Goal: Information Seeking & Learning: Get advice/opinions

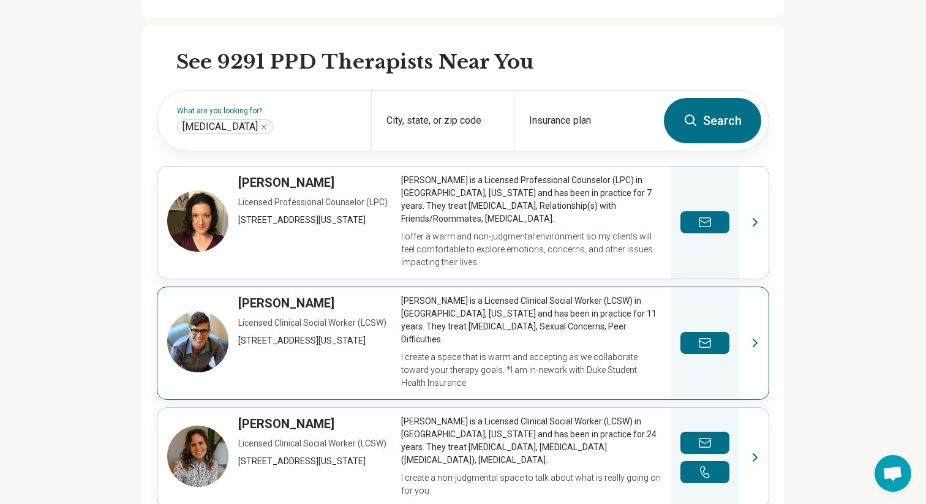
scroll to position [347, 0]
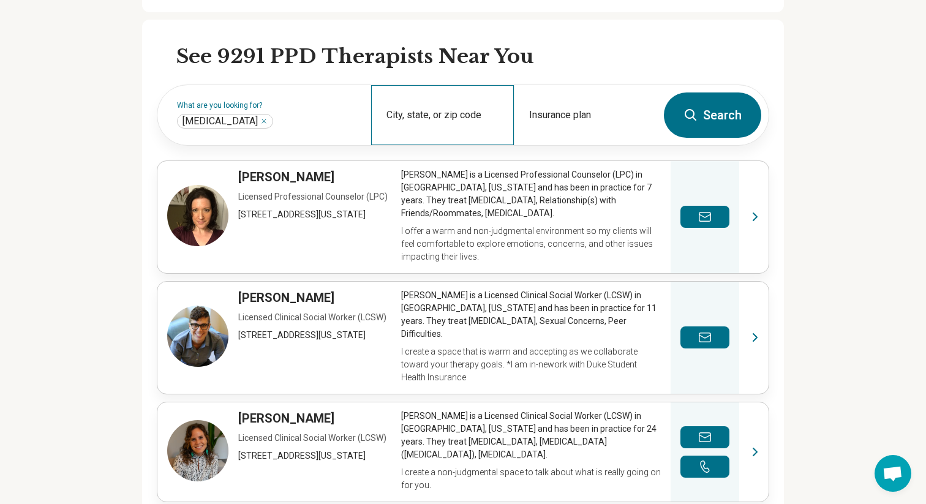
click at [385, 105] on div "City, state, or zip code" at bounding box center [442, 115] width 143 height 60
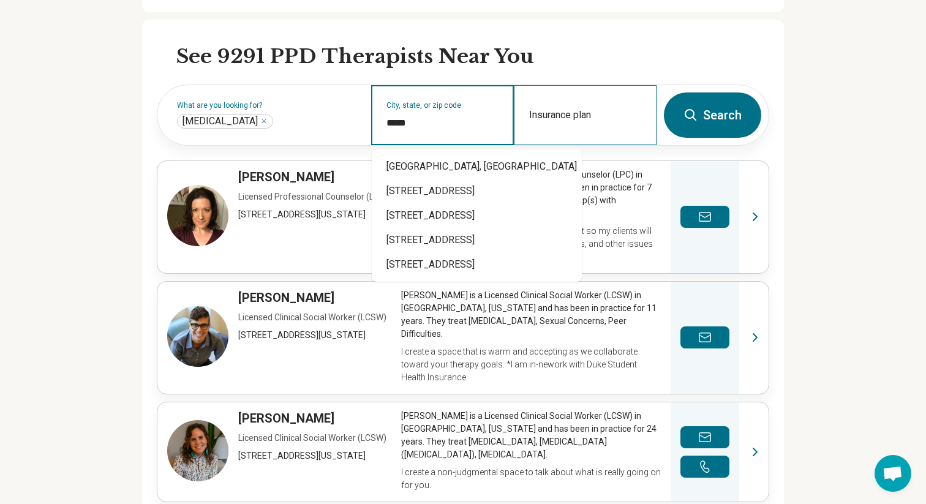
type input "*****"
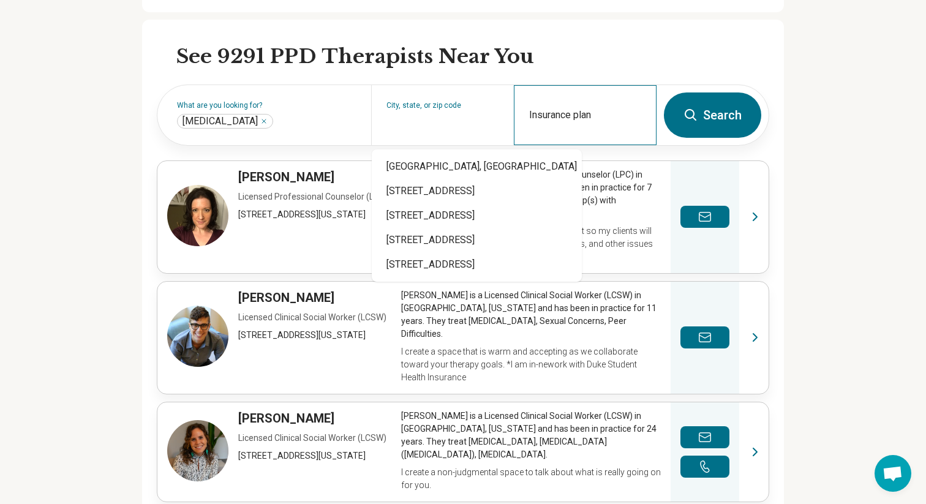
click at [618, 91] on div "Insurance plan" at bounding box center [585, 115] width 143 height 60
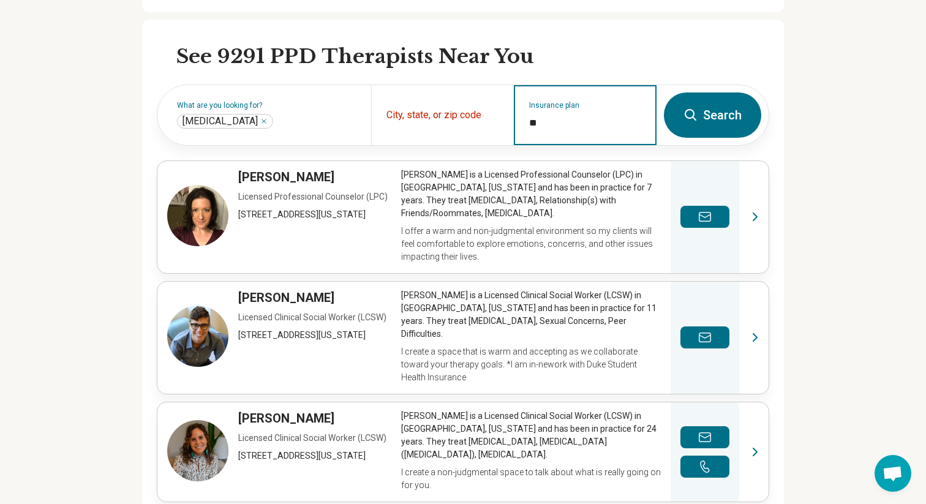
type input "*"
click at [617, 194] on div "NY State Empire Plan" at bounding box center [597, 191] width 165 height 25
type input "**********"
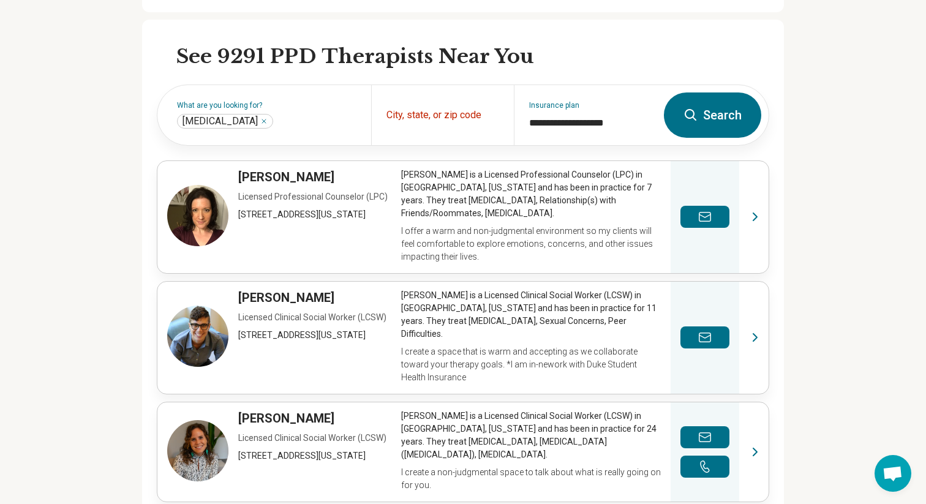
click at [708, 113] on button "Search" at bounding box center [712, 115] width 97 height 45
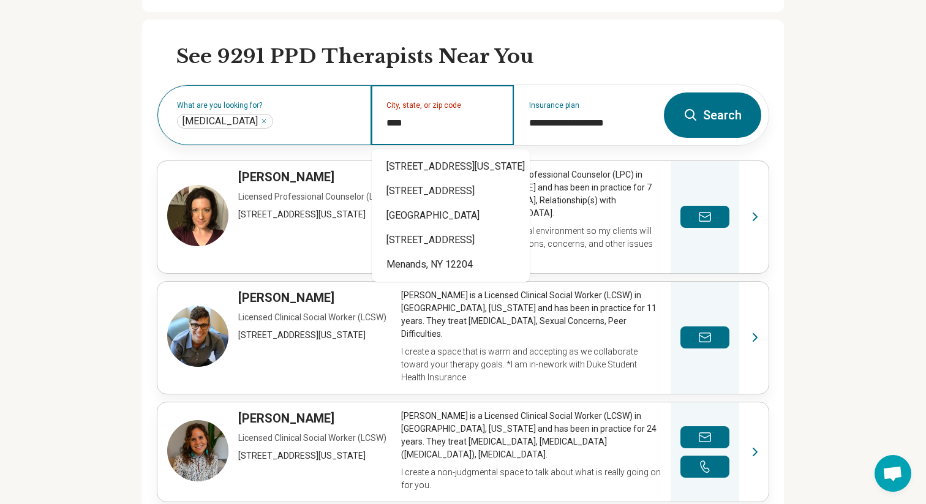
type input "*****"
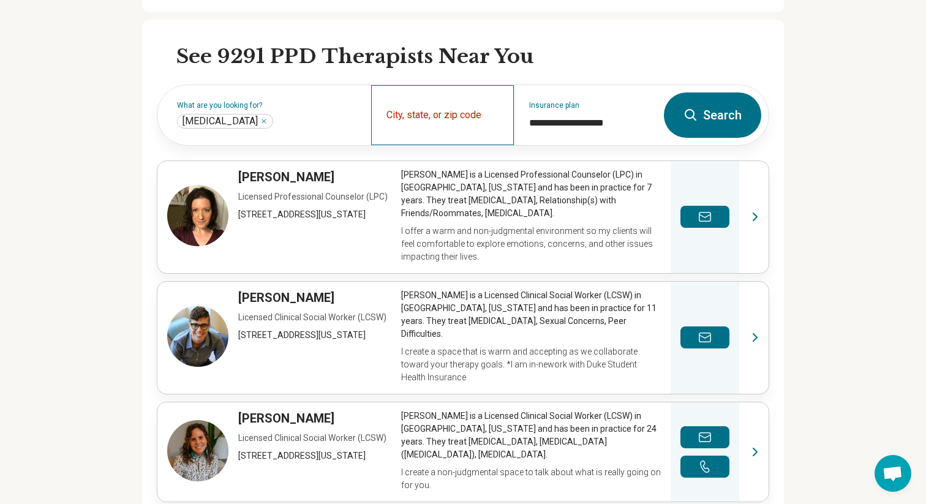
click at [425, 134] on div "City, state, or zip code" at bounding box center [442, 115] width 143 height 60
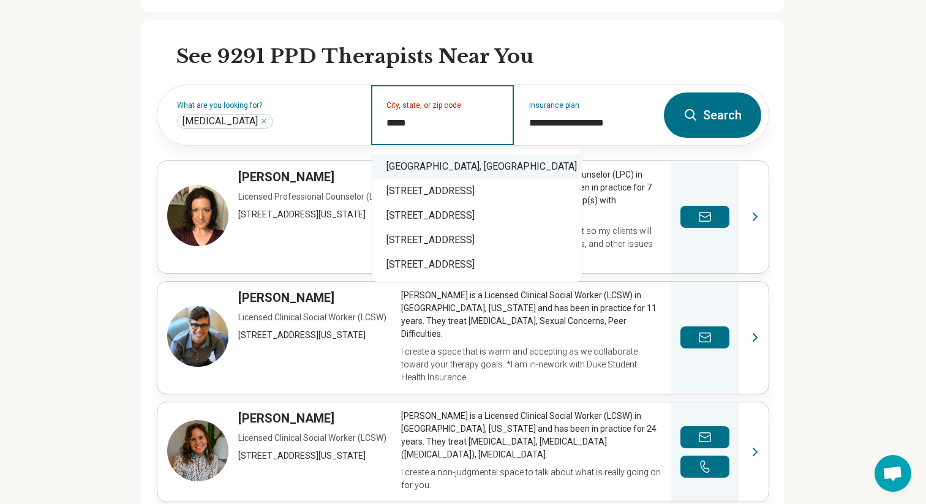
click at [401, 167] on div "Albany, NY 12206" at bounding box center [477, 166] width 210 height 25
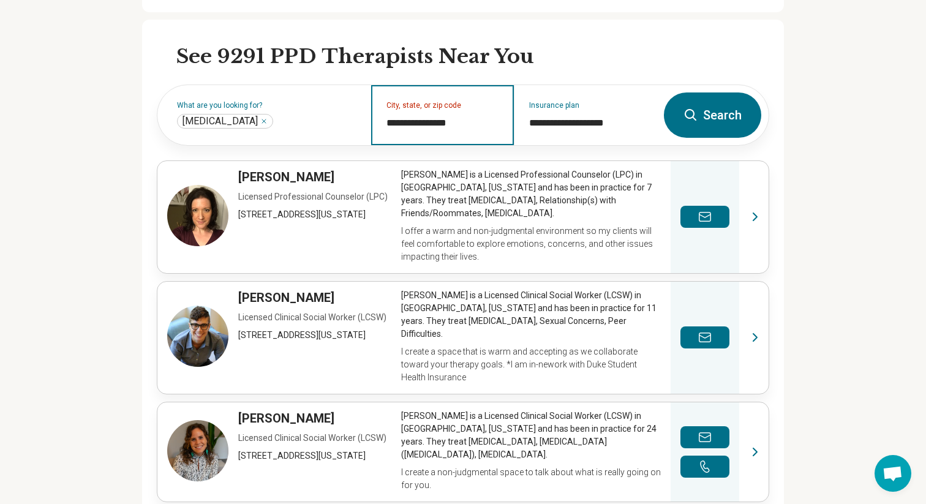
type input "**********"
click at [728, 115] on button "Search" at bounding box center [712, 115] width 97 height 45
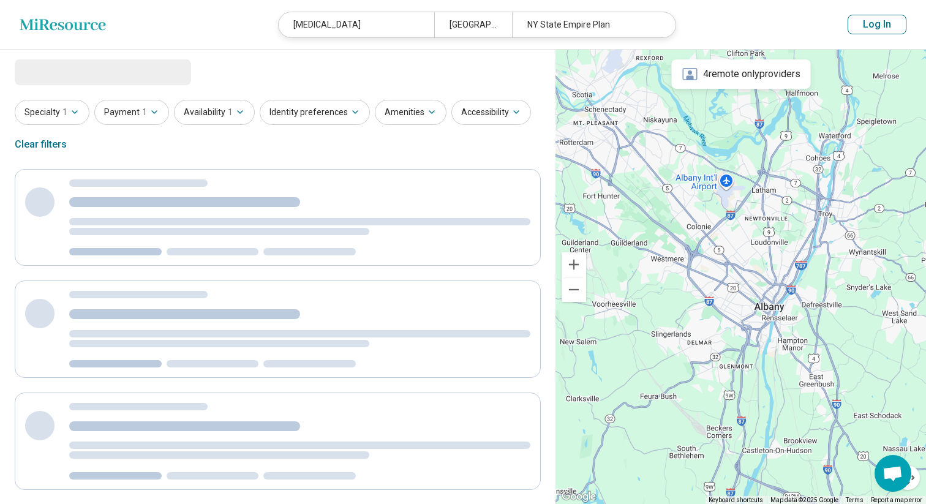
select select "***"
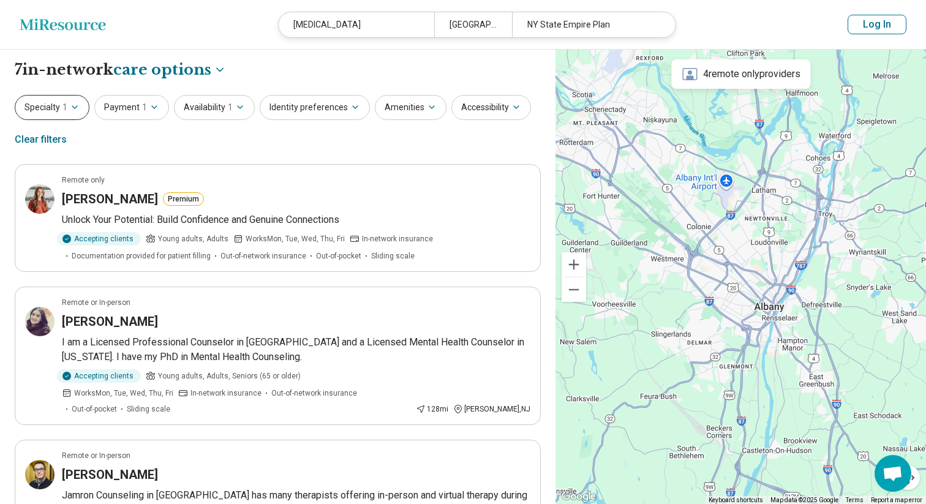
click at [74, 117] on button "Specialty 1" at bounding box center [52, 107] width 75 height 25
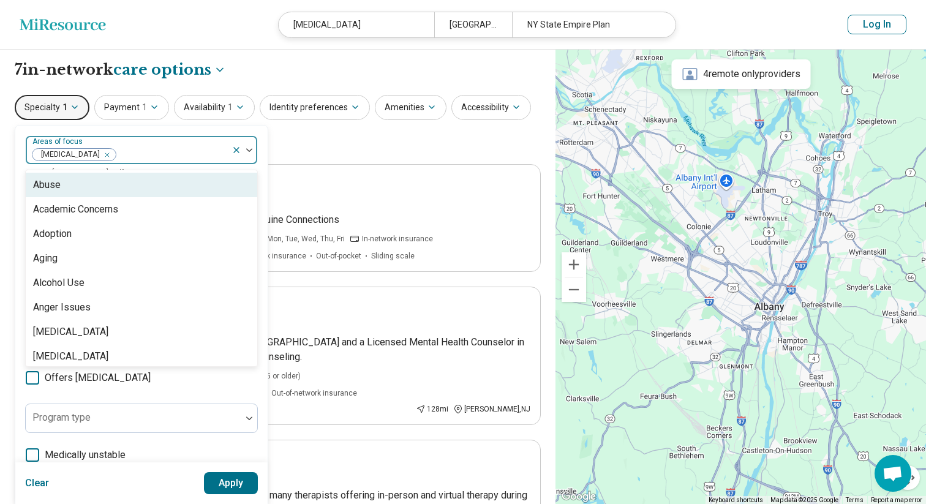
click at [250, 149] on img at bounding box center [249, 150] width 6 height 4
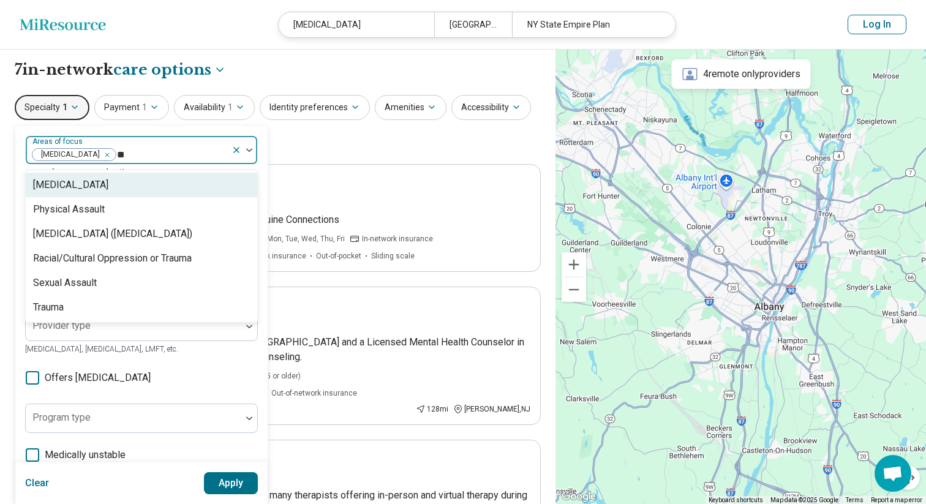
type input "***"
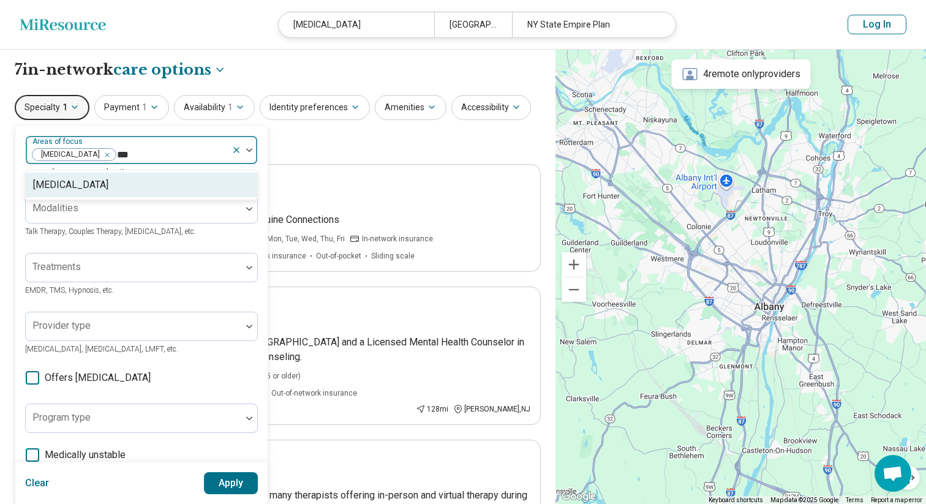
click at [56, 180] on div "[MEDICAL_DATA]" at bounding box center [70, 185] width 75 height 15
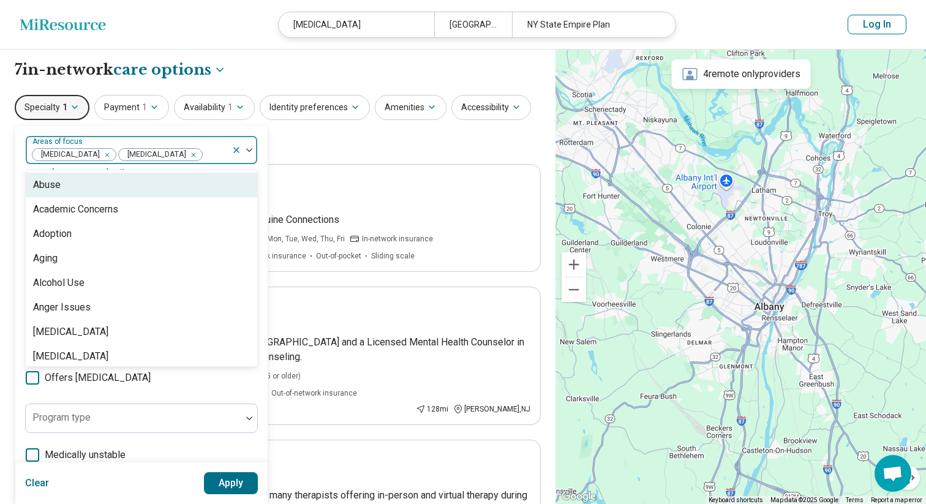
click at [195, 131] on div "option Autism, selected. Abuse, 1 of 98. 98 results available. Use Up and Down …" at bounding box center [141, 375] width 252 height 499
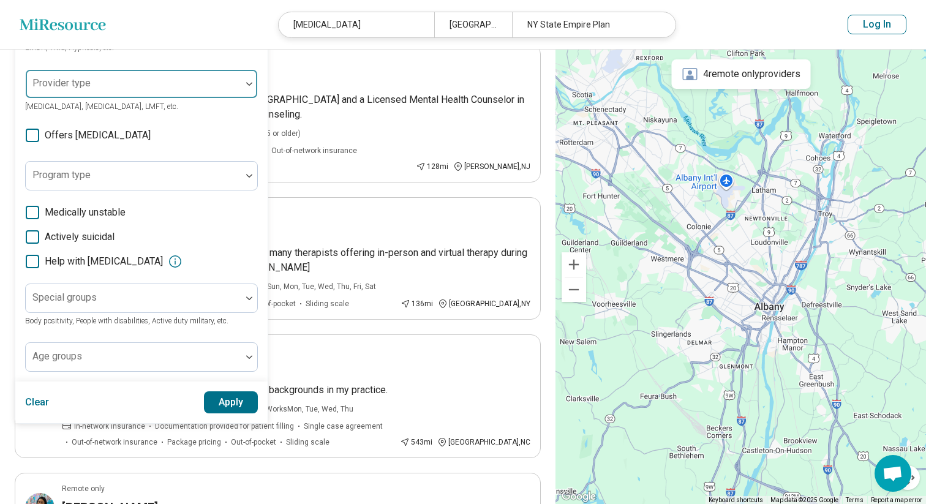
scroll to position [244, 0]
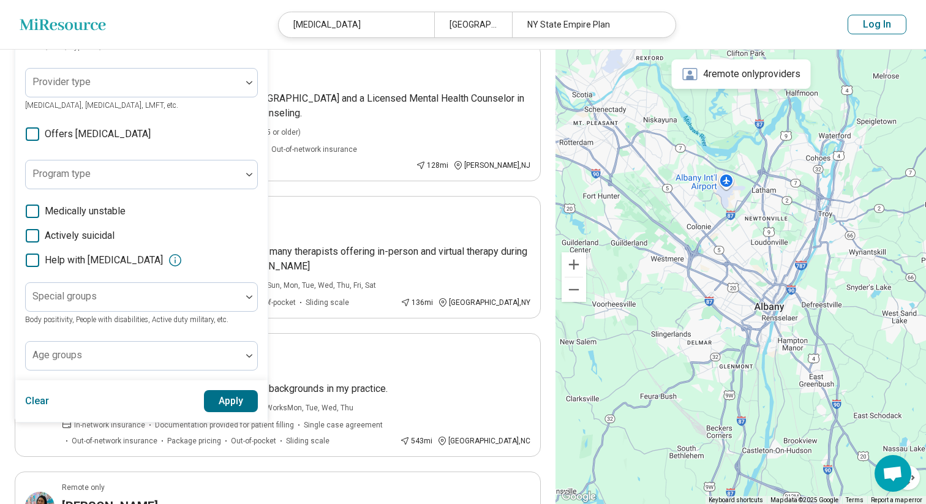
click at [236, 401] on button "Apply" at bounding box center [231, 401] width 55 height 22
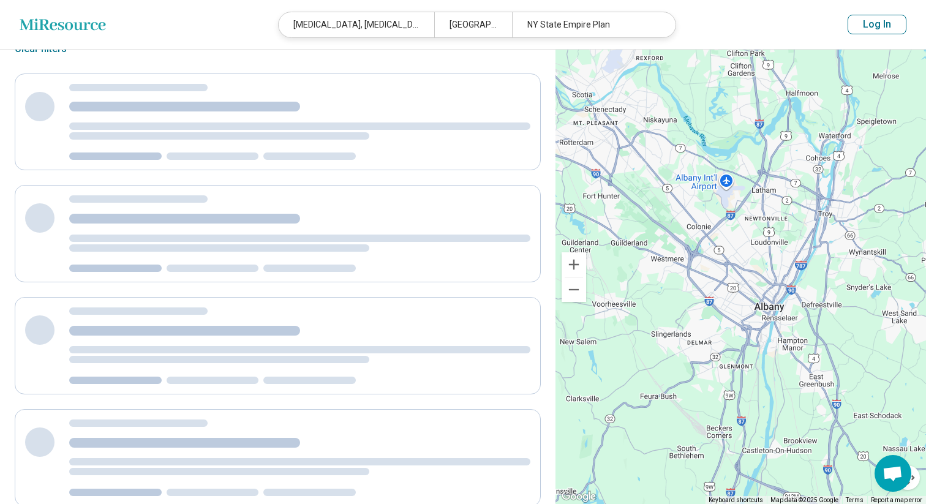
scroll to position [0, 0]
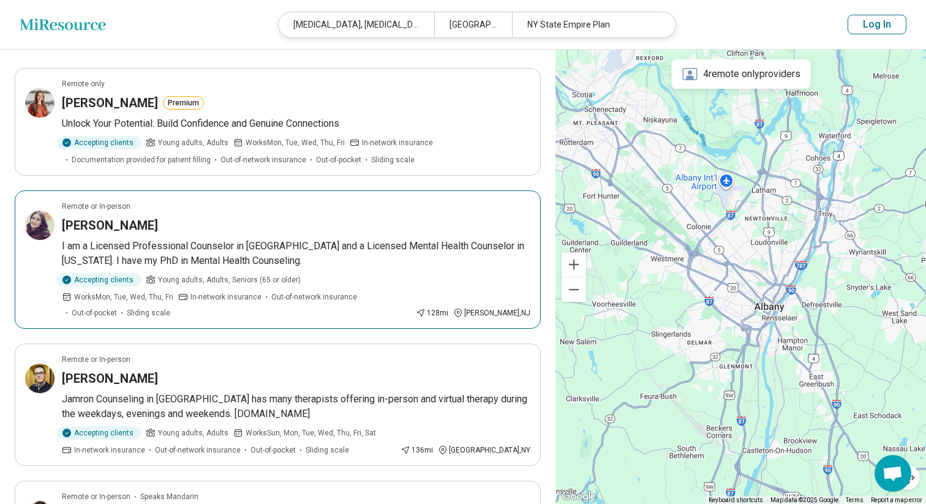
scroll to position [97, 0]
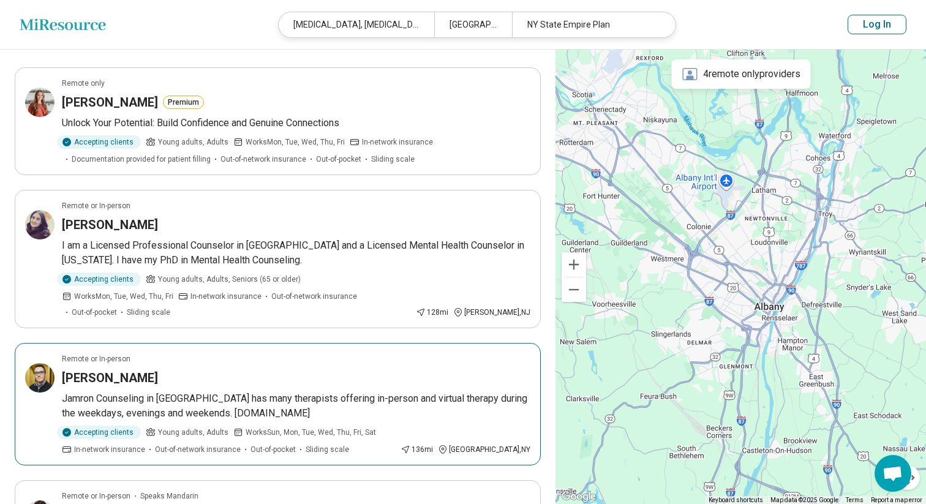
click at [357, 369] on div "[PERSON_NAME]" at bounding box center [296, 377] width 469 height 17
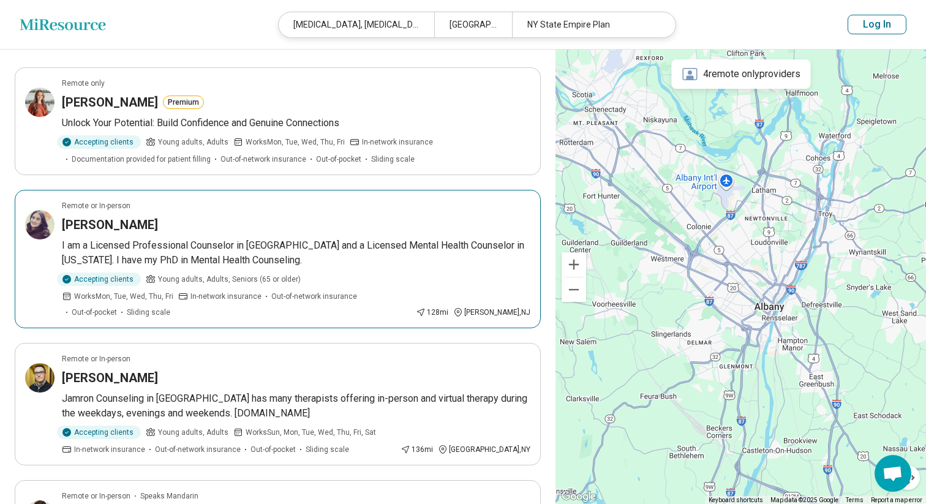
click at [264, 230] on div "Melissa Badia" at bounding box center [296, 224] width 469 height 17
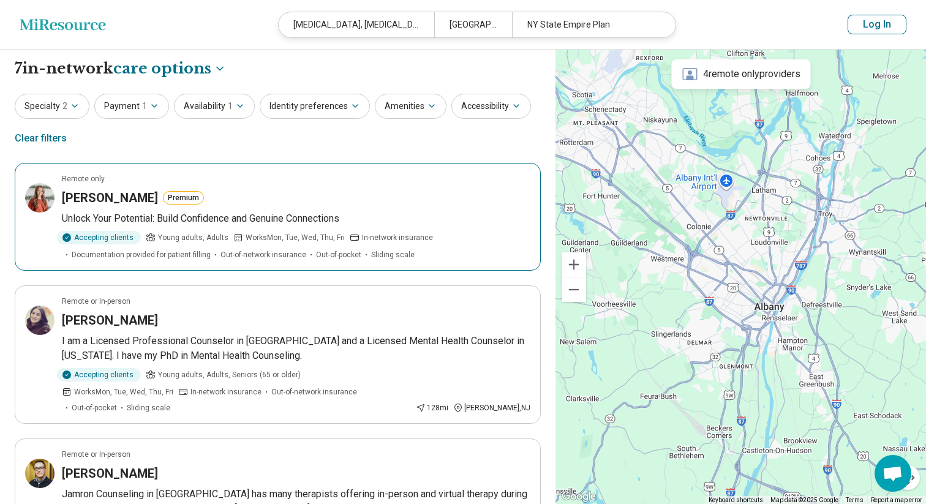
scroll to position [0, 0]
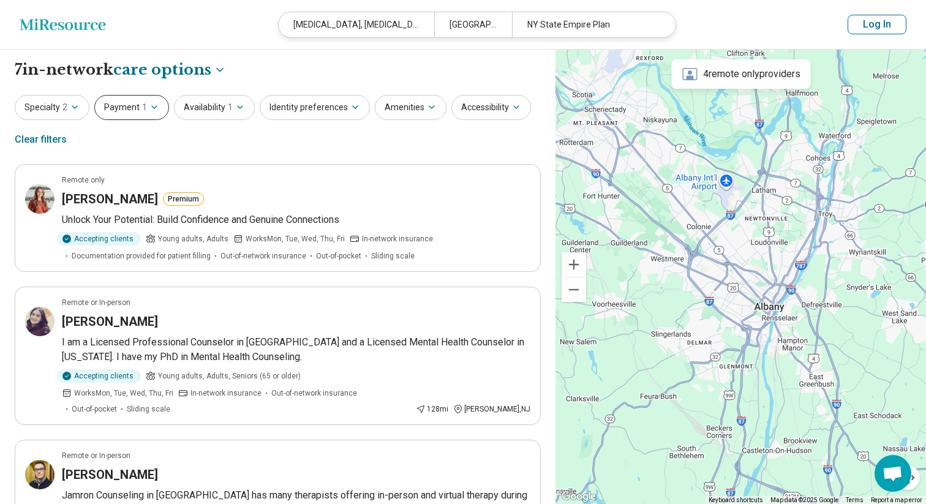
click at [128, 105] on button "Payment 1" at bounding box center [131, 107] width 75 height 25
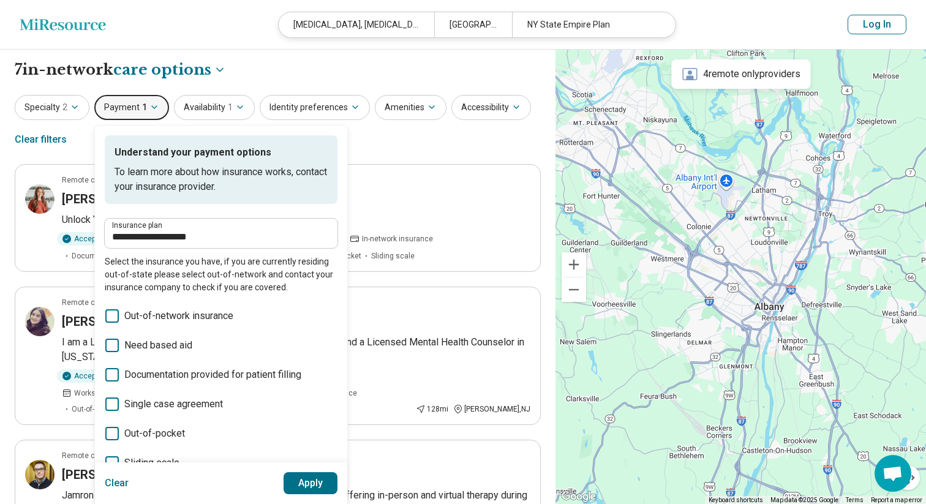
click at [129, 105] on button "Payment 1" at bounding box center [131, 107] width 75 height 25
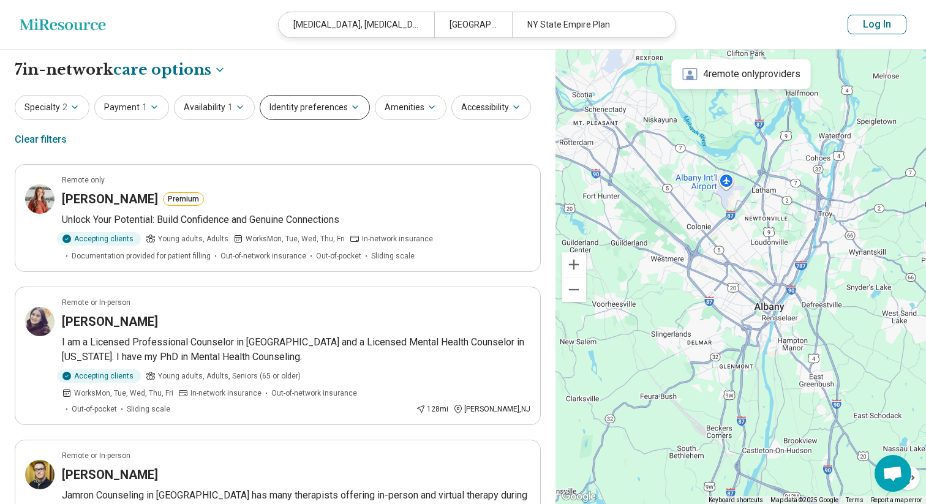
click at [320, 106] on button "Identity preferences" at bounding box center [315, 107] width 110 height 25
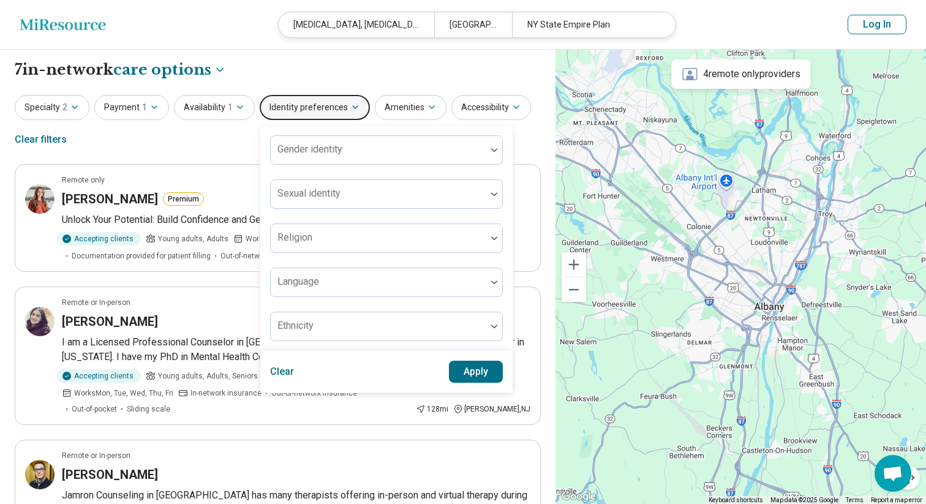
click at [320, 106] on button "Identity preferences" at bounding box center [315, 107] width 110 height 25
click at [377, 70] on div "**********" at bounding box center [278, 69] width 526 height 21
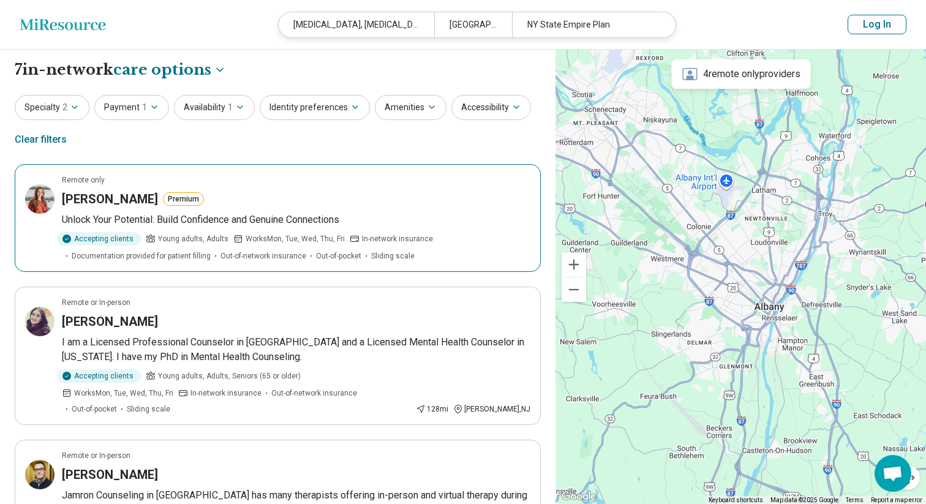
click at [371, 202] on div "Kristine Troescher Premium" at bounding box center [296, 199] width 469 height 17
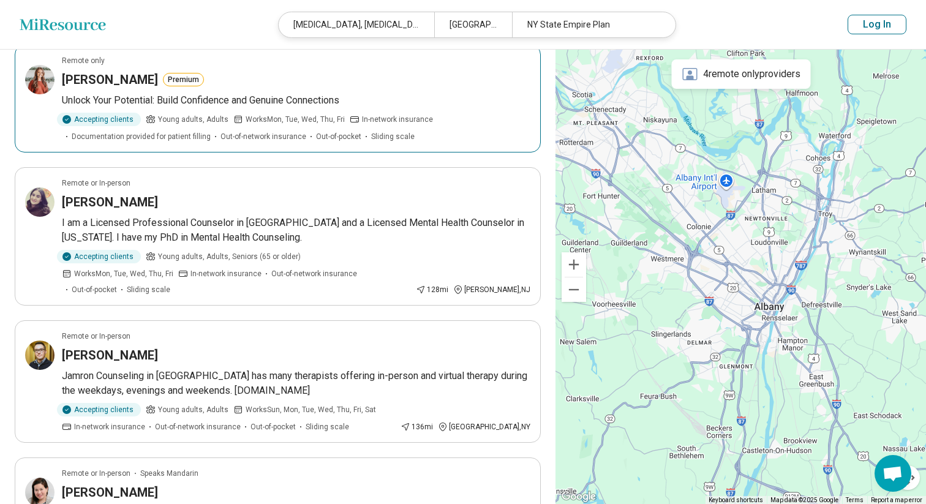
scroll to position [159, 0]
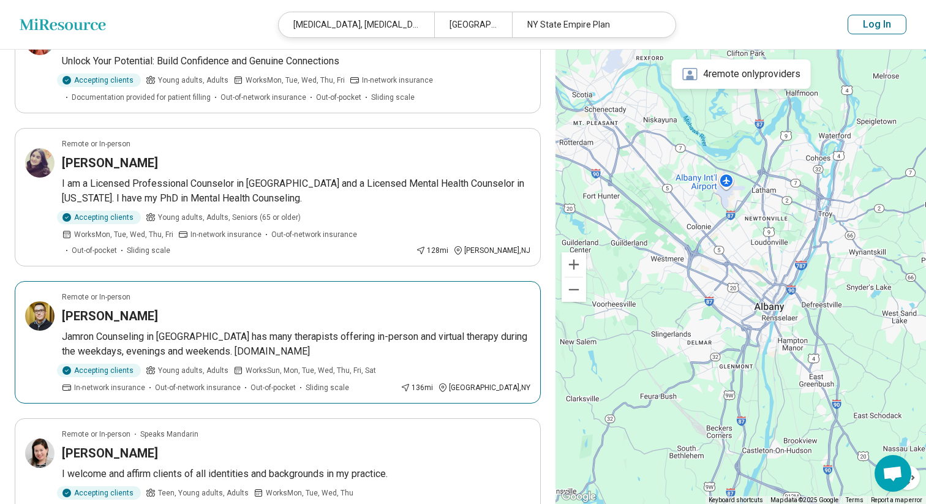
click at [422, 330] on p "Jamron Counseling in [GEOGRAPHIC_DATA] has many therapists offering in-person a…" at bounding box center [296, 344] width 469 height 29
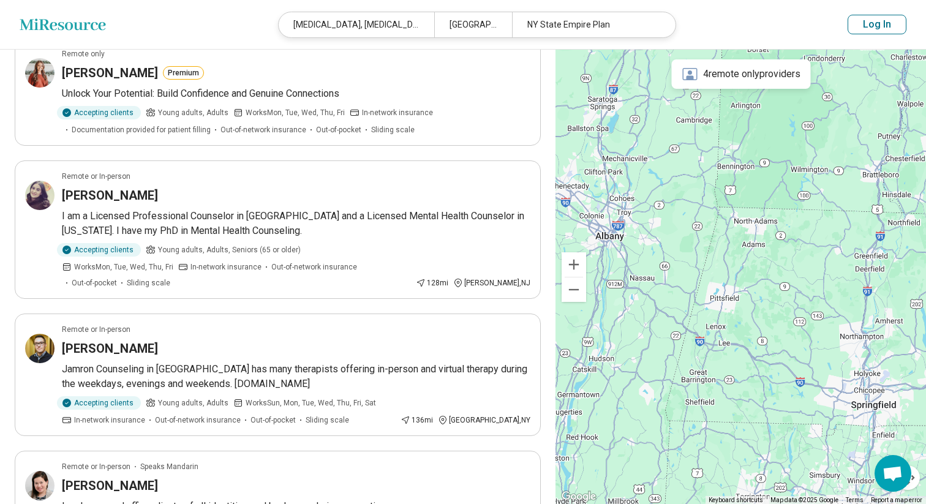
scroll to position [36, 0]
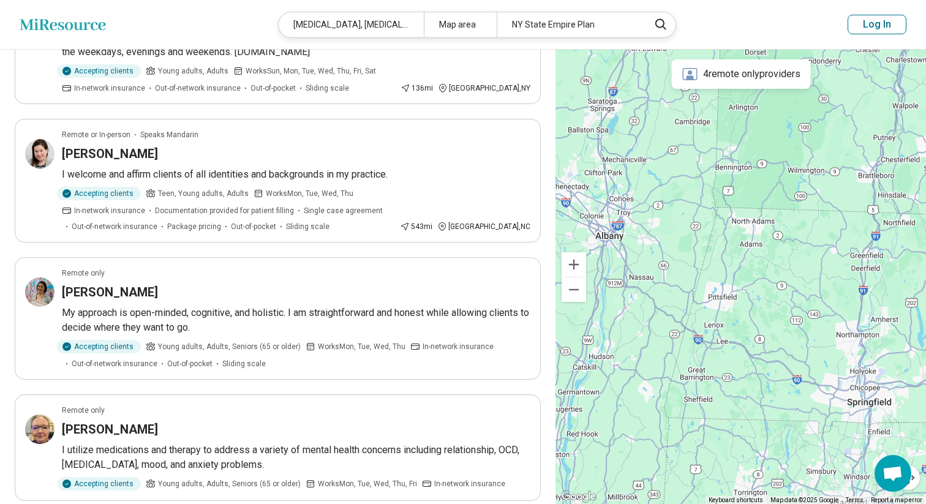
scroll to position [161, 0]
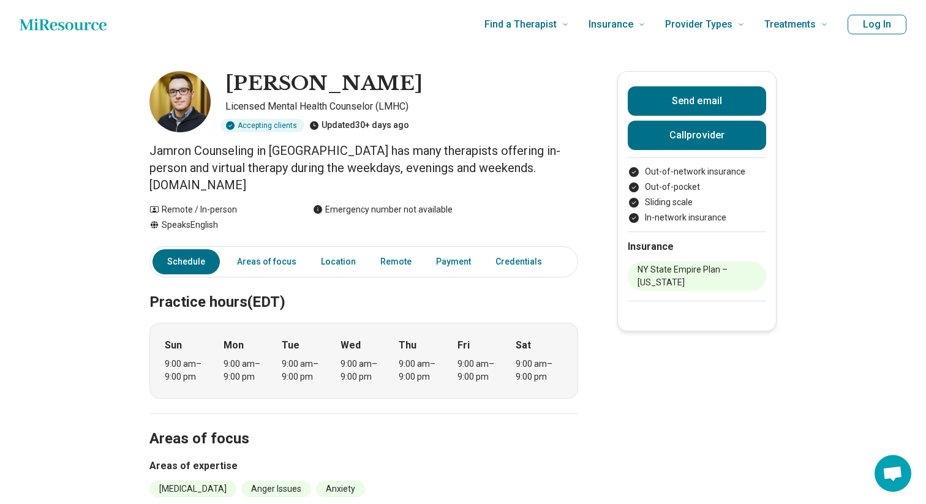
click at [252, 83] on h1 "Leon Zohrabian" at bounding box center [323, 84] width 197 height 26
drag, startPoint x: 252, startPoint y: 83, endPoint x: 331, endPoint y: 81, distance: 79.0
click at [333, 82] on h1 "Leon Zohrabian" at bounding box center [323, 84] width 197 height 26
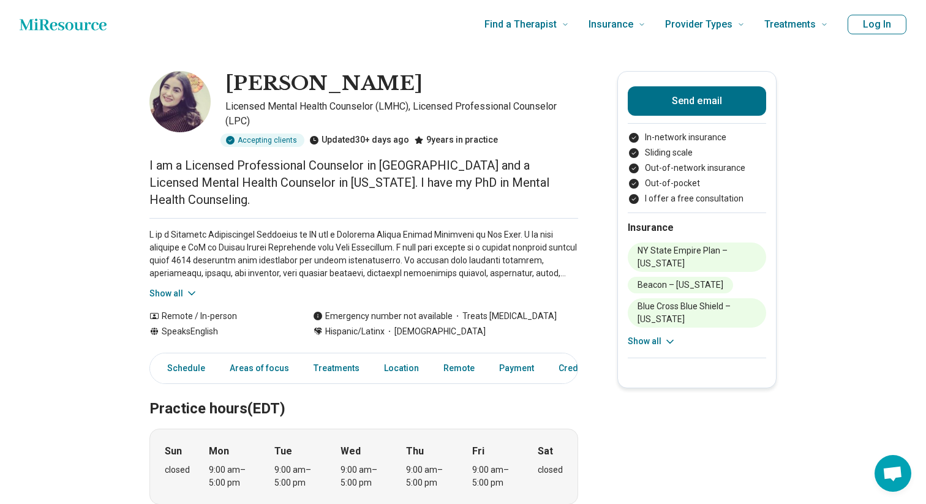
click at [178, 287] on button "Show all" at bounding box center [173, 293] width 48 height 13
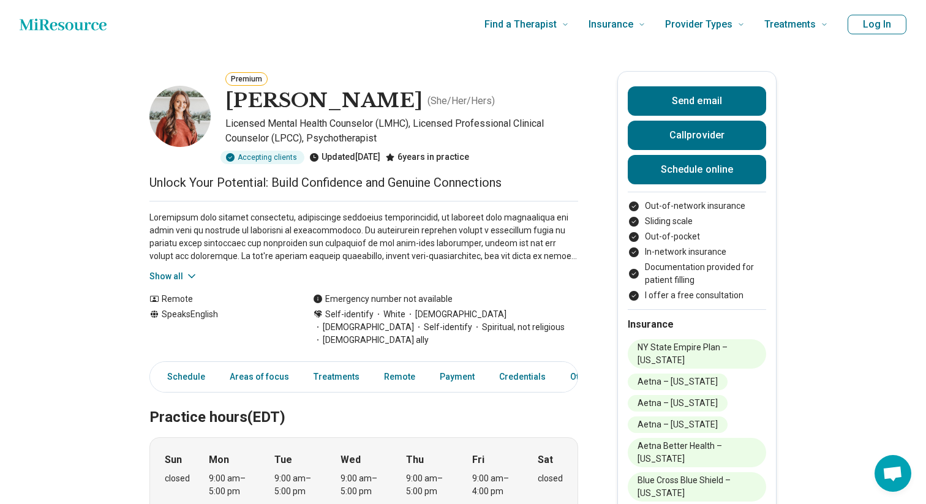
click at [187, 280] on icon at bounding box center [192, 276] width 12 height 12
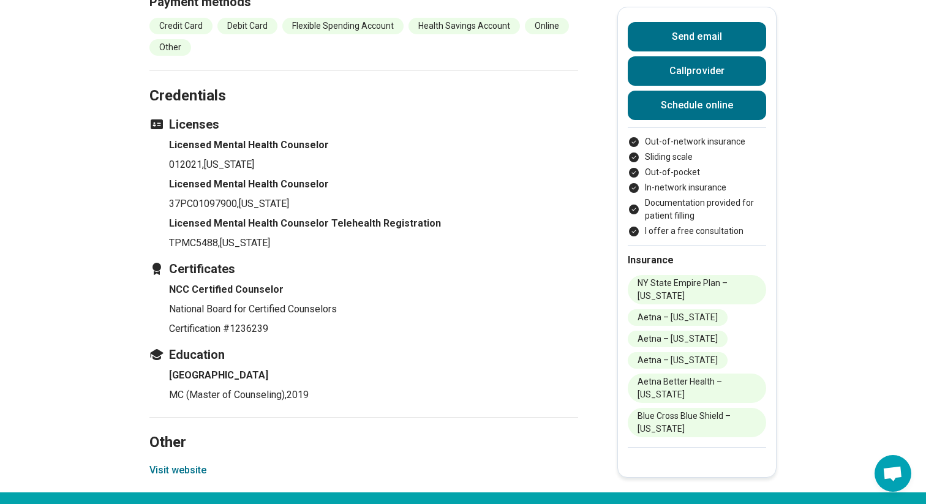
scroll to position [1441, 0]
